Goal: Find specific page/section: Find specific page/section

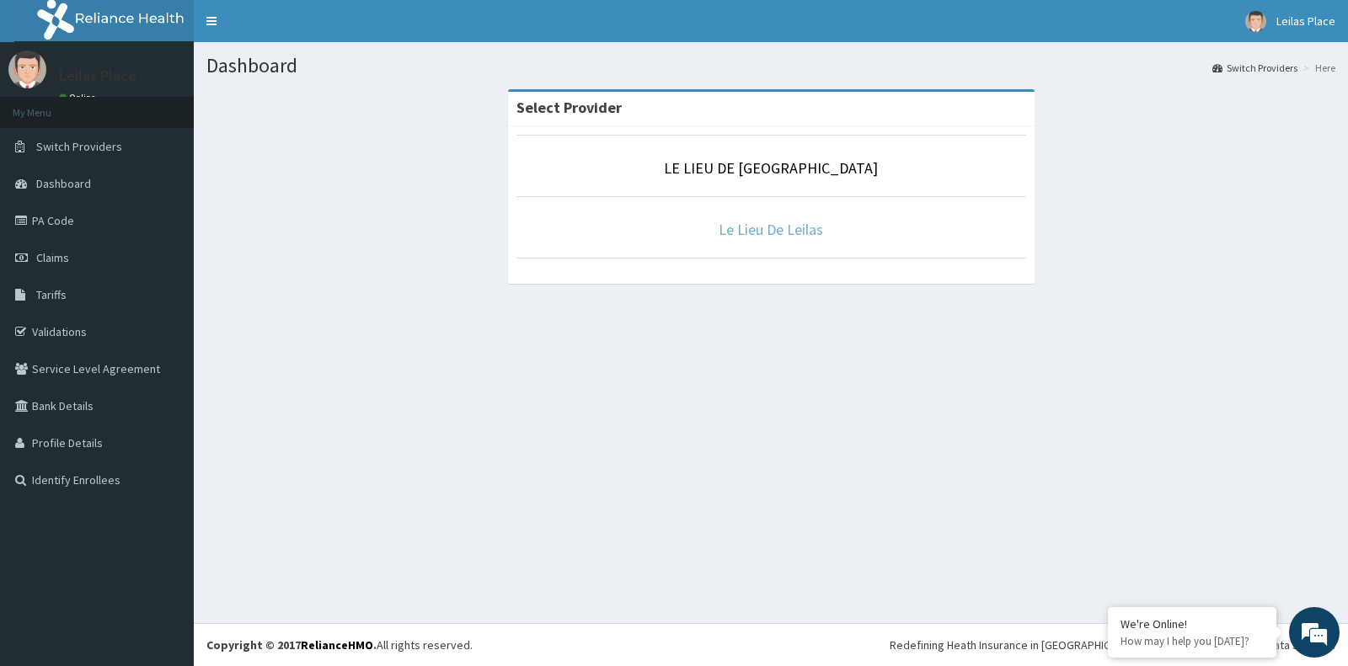
click at [758, 227] on link "Le Lieu De Leilas" at bounding box center [771, 229] width 104 height 19
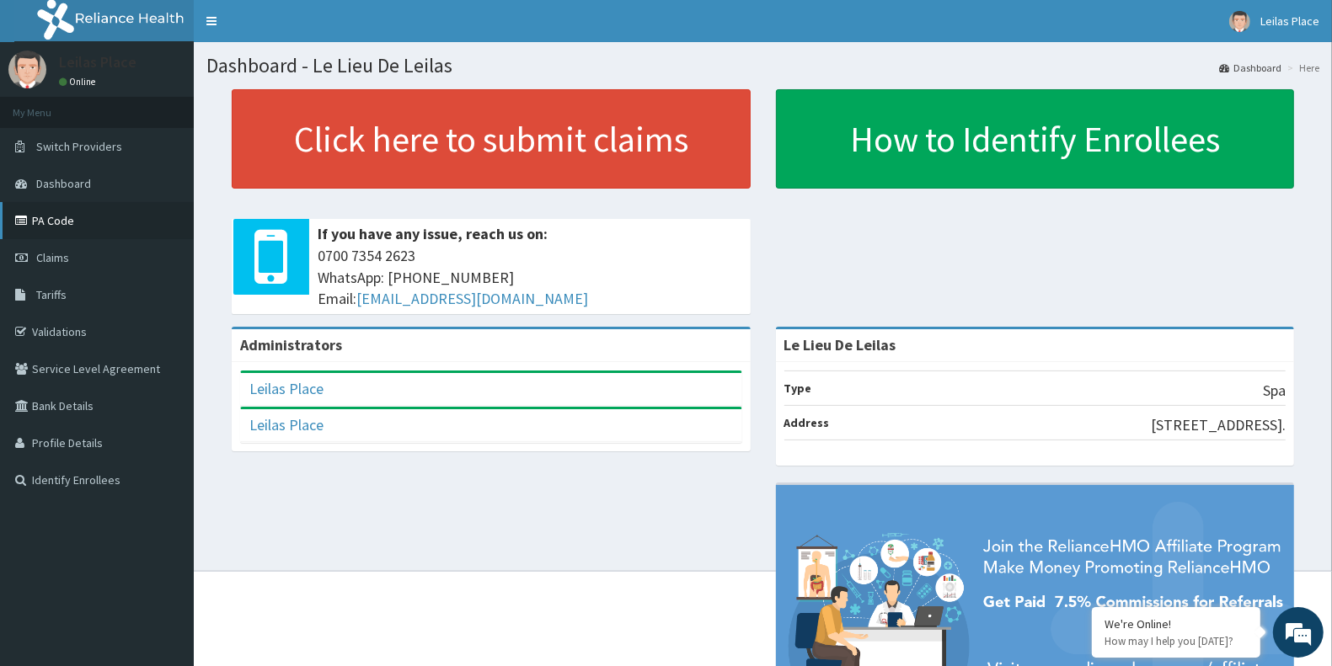
click at [66, 219] on link "PA Code" at bounding box center [97, 220] width 194 height 37
